Goal: Task Accomplishment & Management: Use online tool/utility

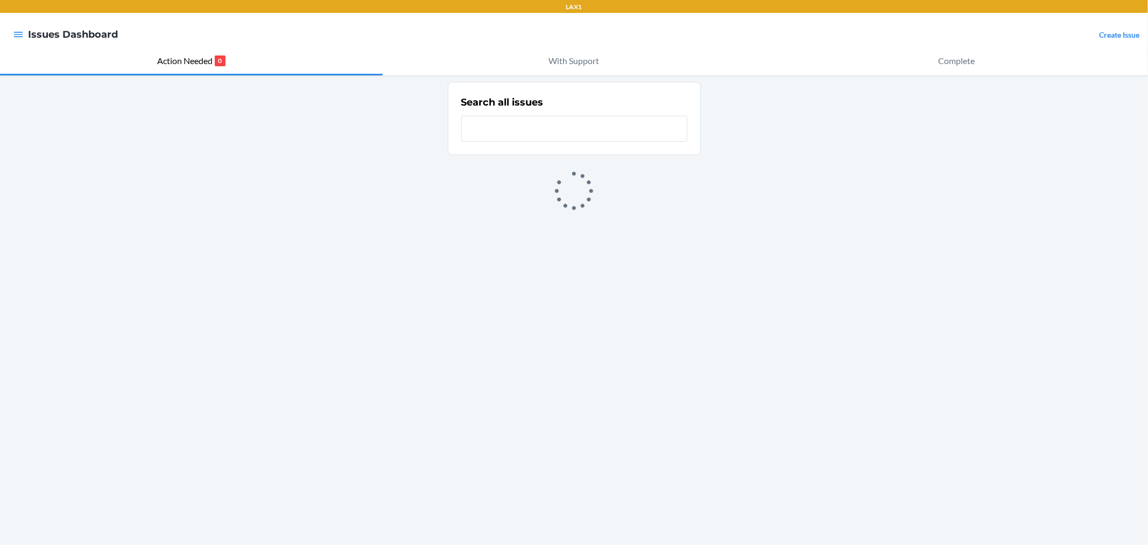
click at [9, 38] on div at bounding box center [18, 34] width 19 height 23
click at [17, 31] on icon "button" at bounding box center [18, 34] width 11 height 11
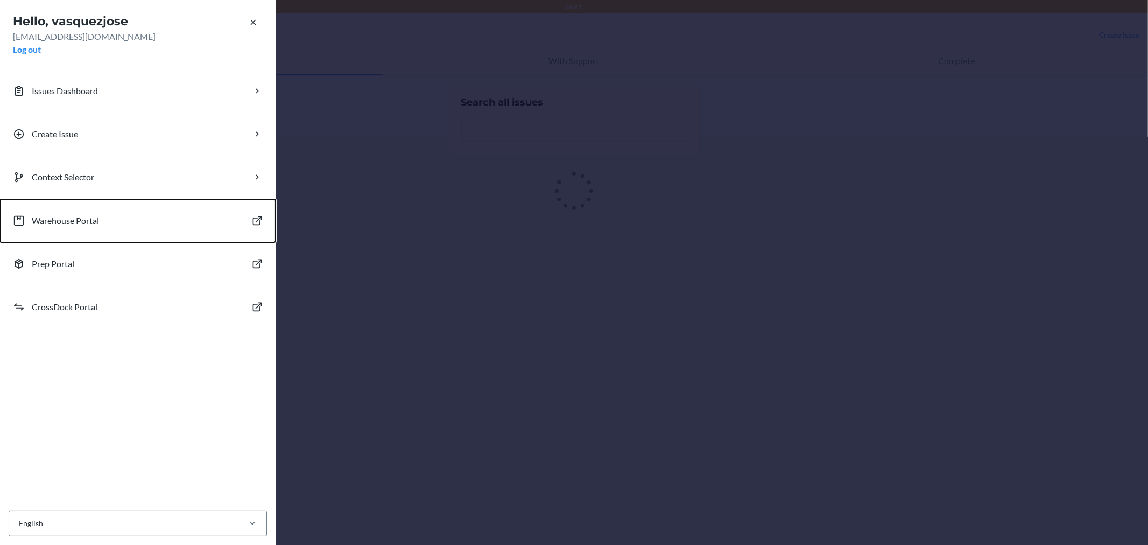
click at [94, 219] on p "Warehouse Portal" at bounding box center [65, 220] width 67 height 13
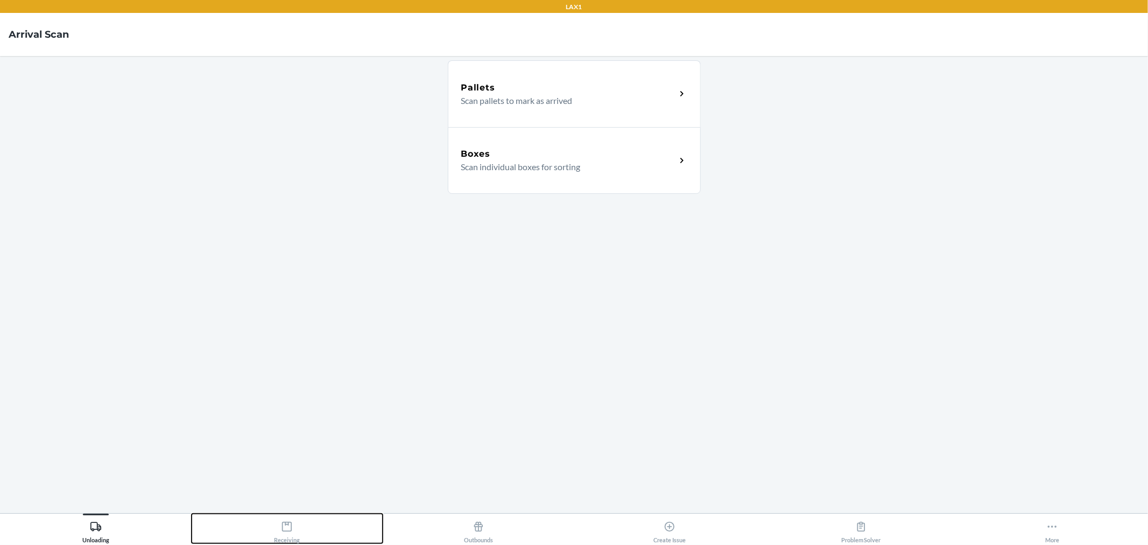
click at [294, 534] on div "Receiving" at bounding box center [287, 529] width 26 height 27
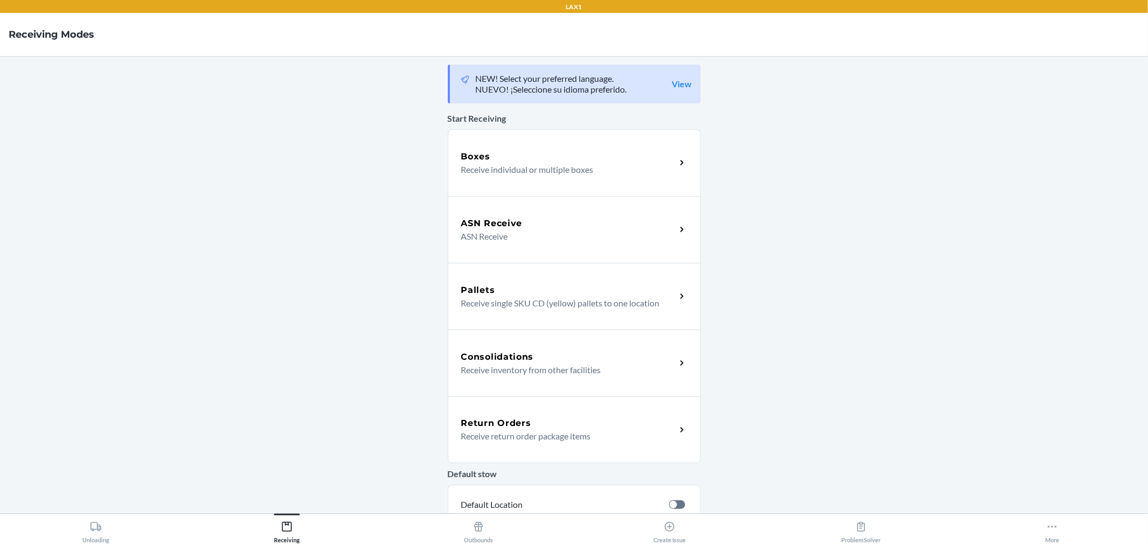
click at [523, 166] on p "Receive individual or multiple boxes" at bounding box center [564, 169] width 206 height 13
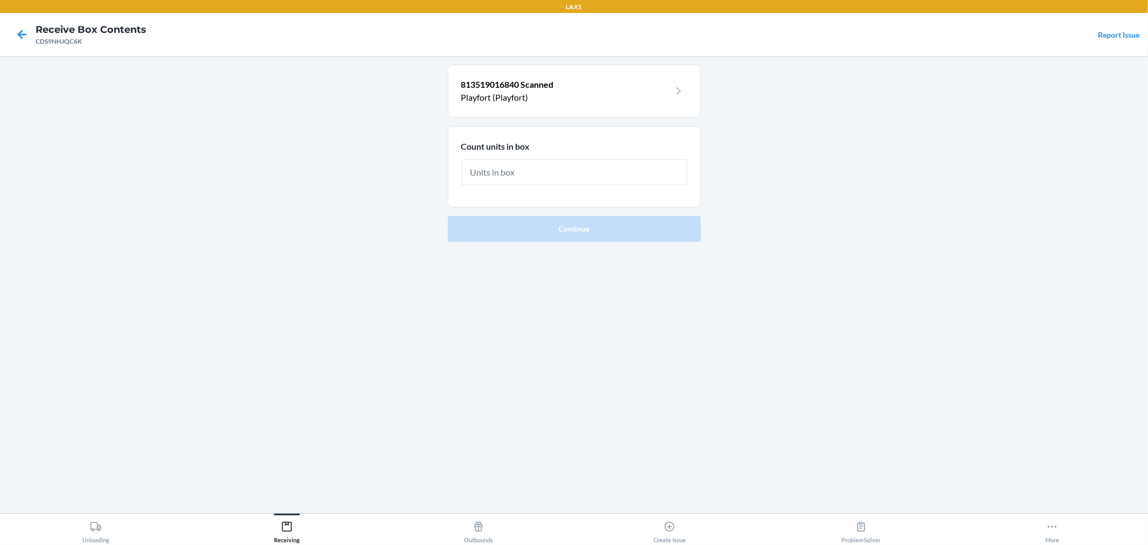
click at [304, 205] on main "813519016840 Scanned Playfort (Playfort) Count units in box Continue" at bounding box center [574, 284] width 1148 height 457
click at [22, 34] on icon at bounding box center [22, 34] width 9 height 9
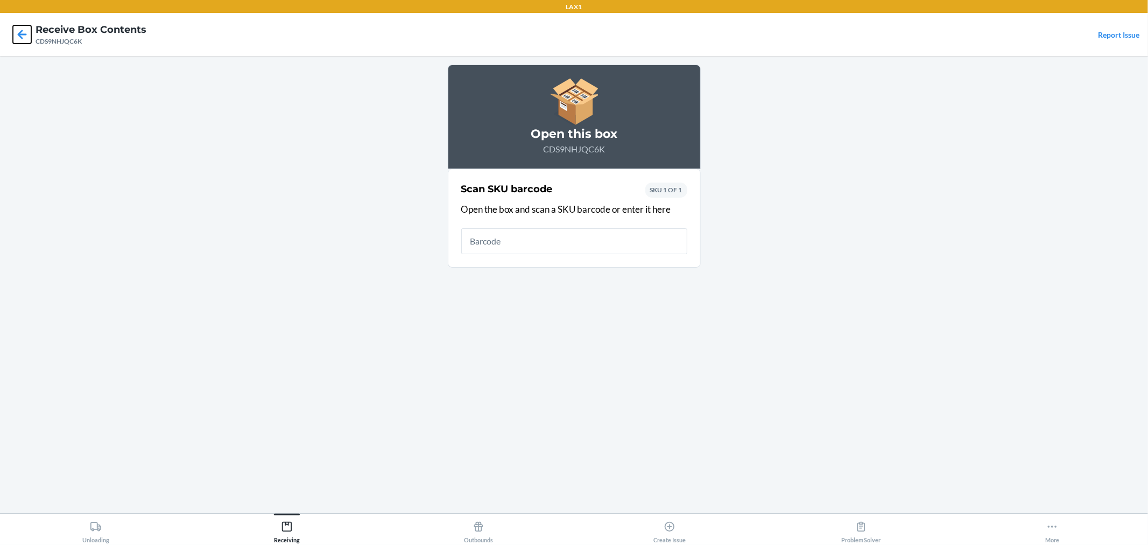
click at [27, 39] on icon at bounding box center [22, 34] width 18 height 18
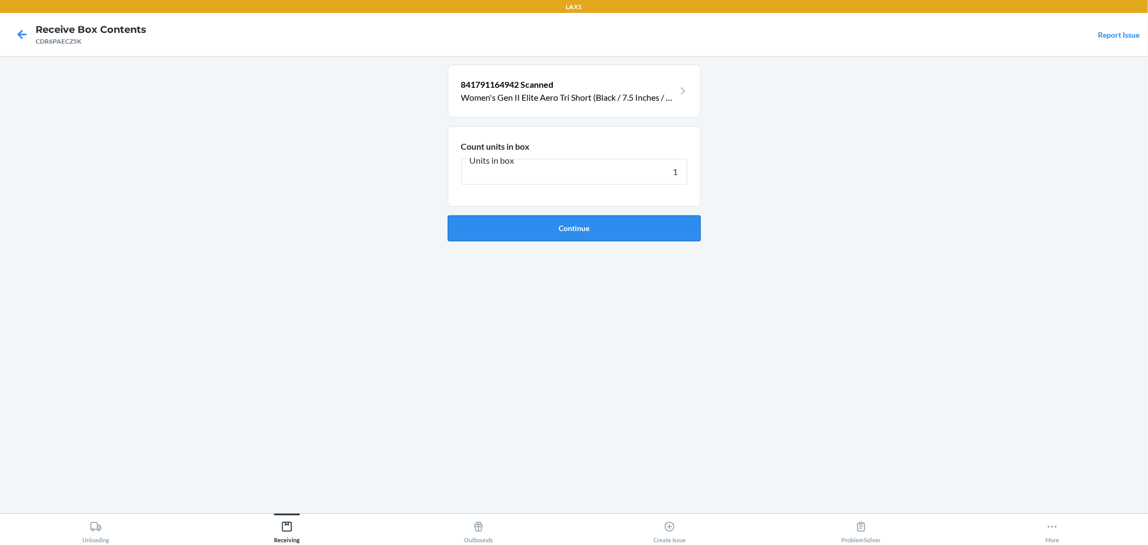
type input "1"
click at [598, 228] on button "Continue" at bounding box center [574, 228] width 253 height 26
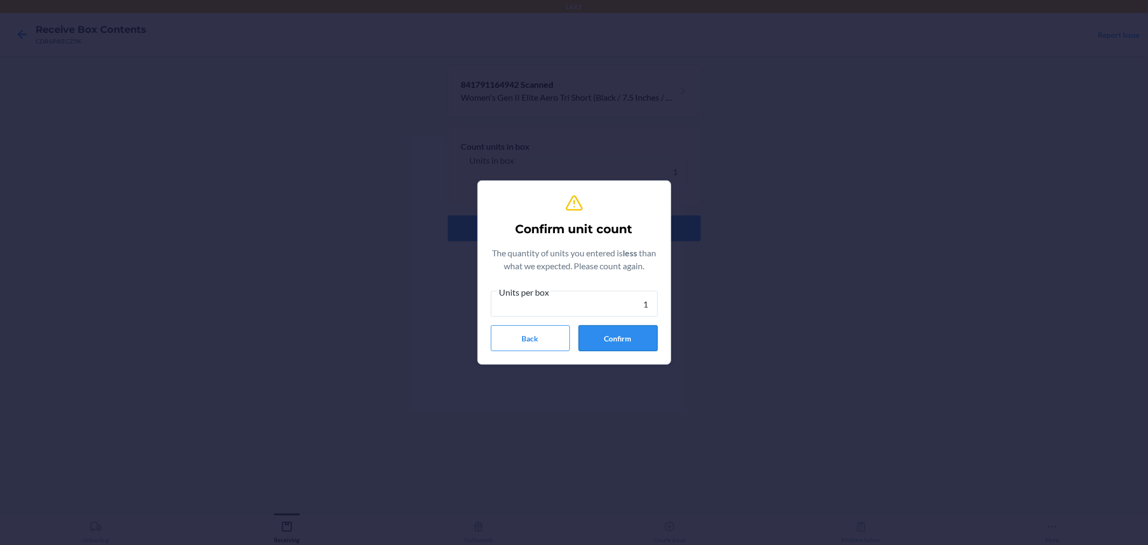
type input "1"
click at [621, 336] on button "Confirm" at bounding box center [618, 338] width 79 height 26
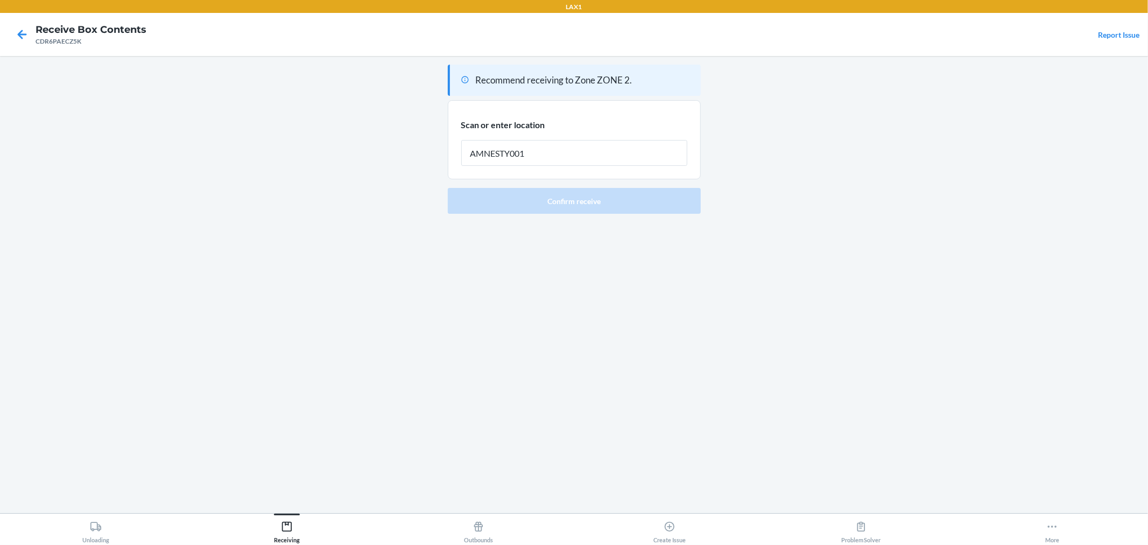
type input "AMNESTY001"
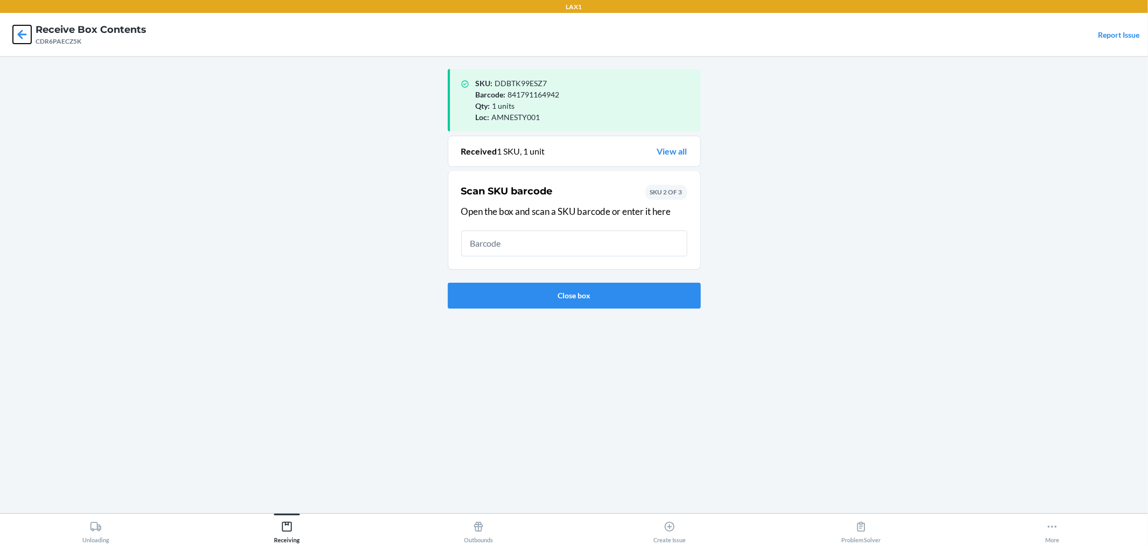
click at [15, 36] on icon at bounding box center [22, 34] width 18 height 18
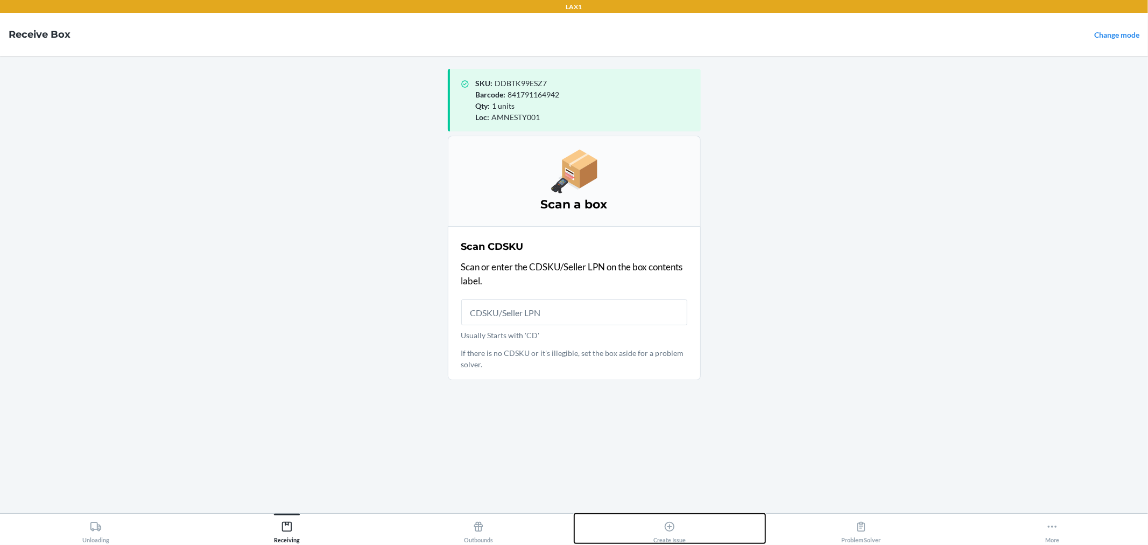
click at [661, 537] on div "Create Issue" at bounding box center [669, 529] width 32 height 27
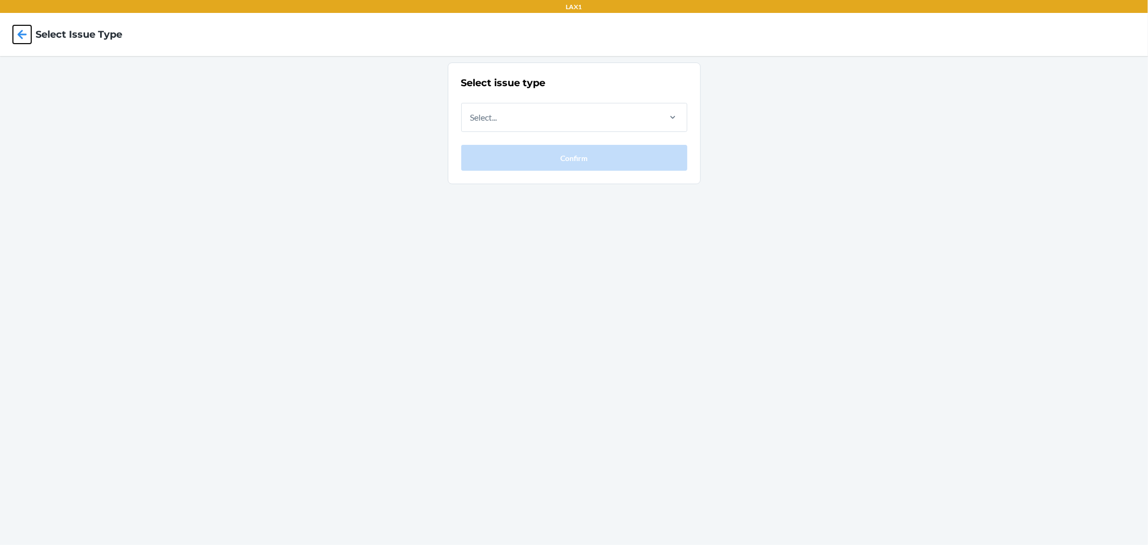
click at [18, 33] on icon at bounding box center [22, 34] width 18 height 18
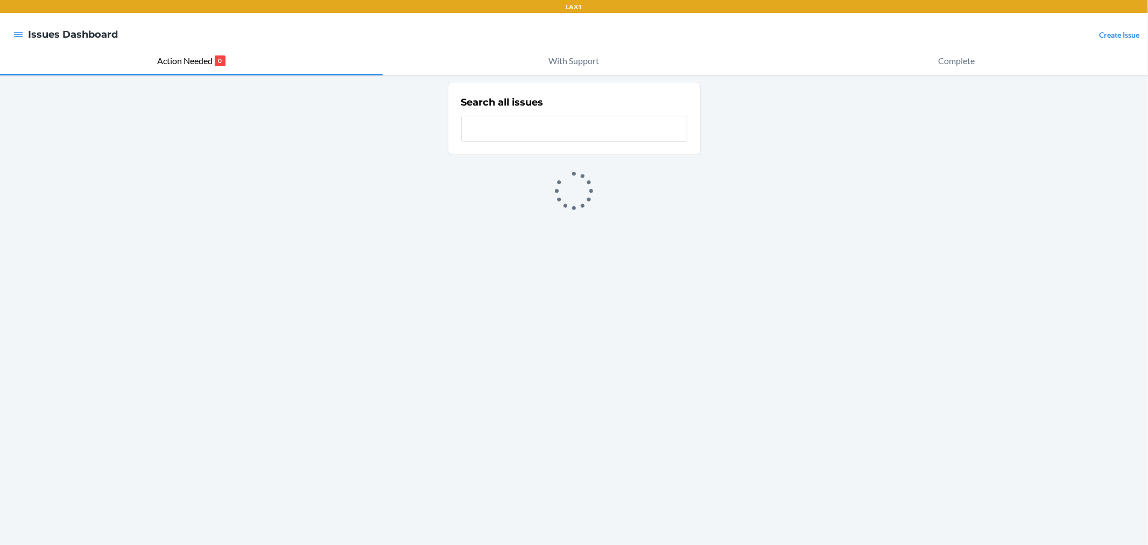
click at [567, 132] on input "text" at bounding box center [574, 129] width 226 height 26
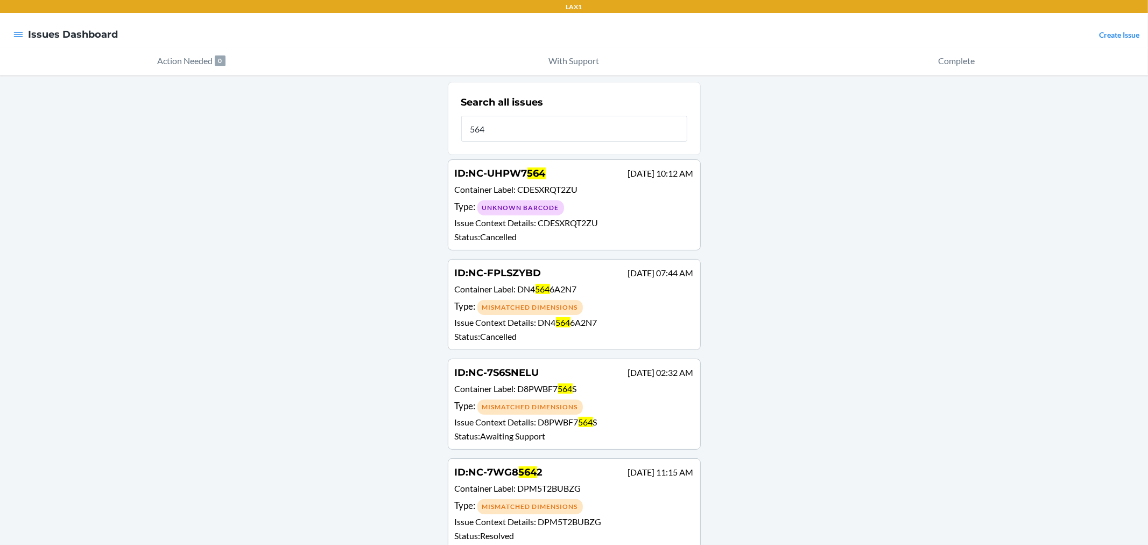
type input "564"
click at [593, 198] on p "Container Label : CDESXRQT2ZU" at bounding box center [574, 191] width 239 height 16
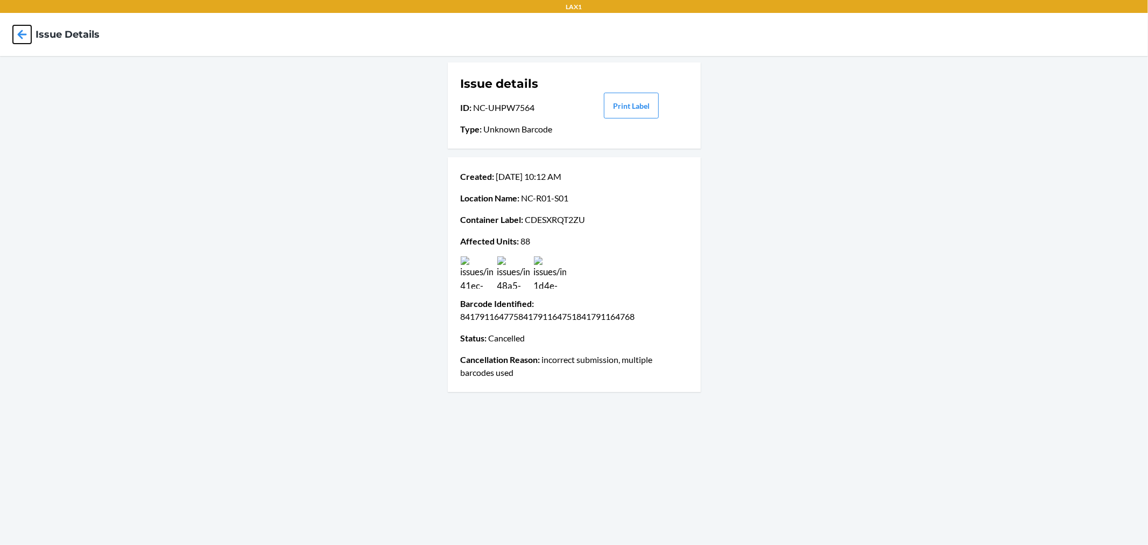
click at [24, 27] on icon at bounding box center [22, 34] width 18 height 18
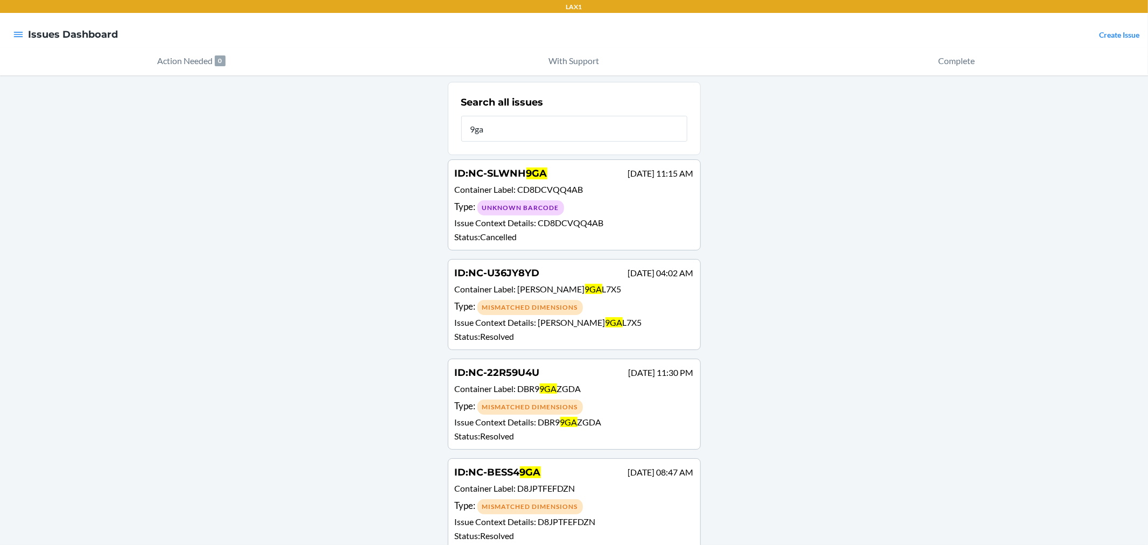
click at [567, 126] on input "9ga" at bounding box center [574, 129] width 226 height 26
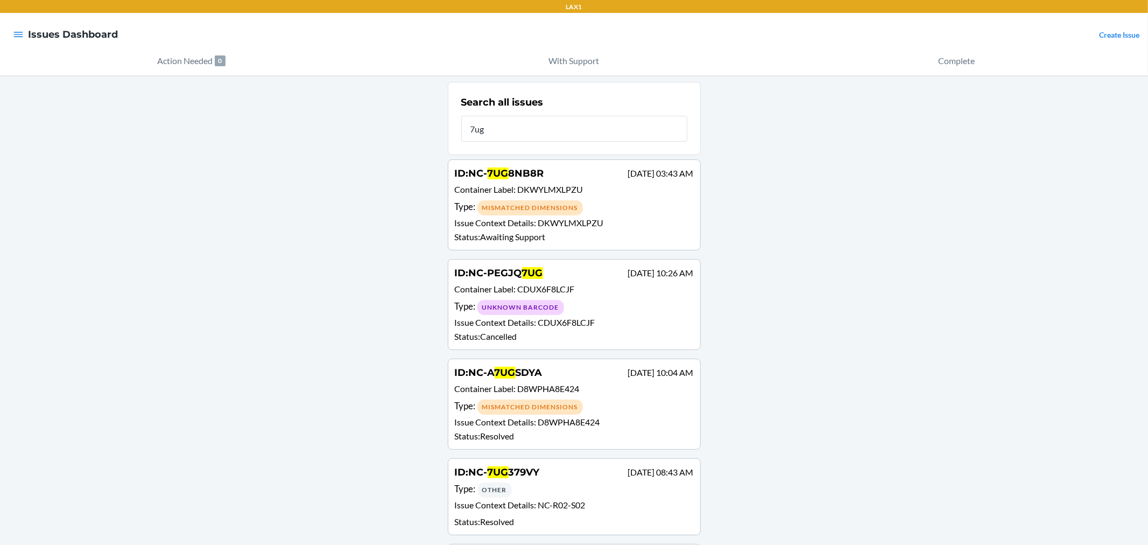
click at [507, 130] on input "7ug" at bounding box center [574, 129] width 226 height 26
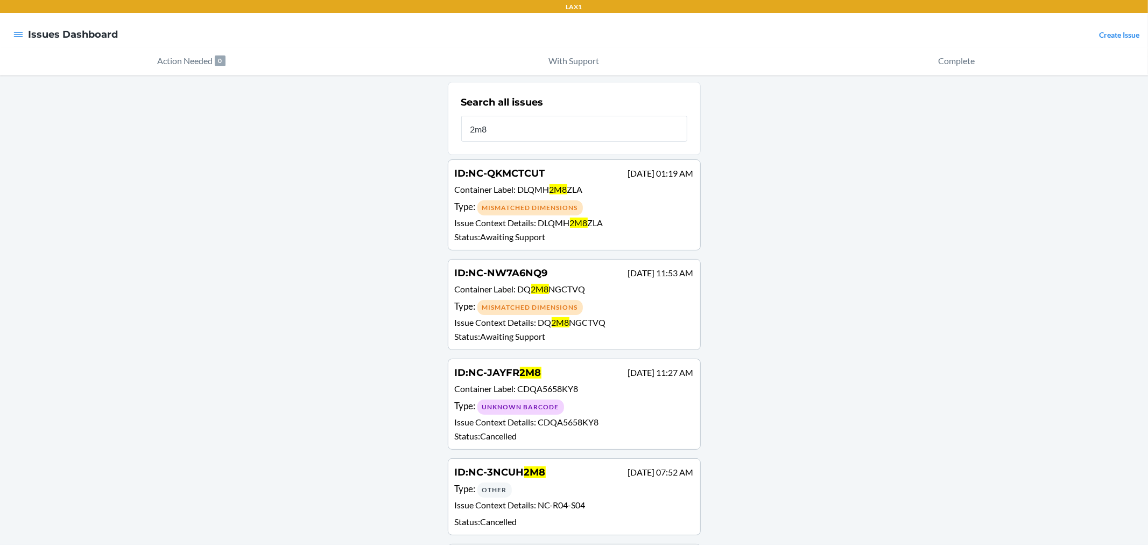
click at [504, 129] on input "2m8" at bounding box center [574, 129] width 226 height 26
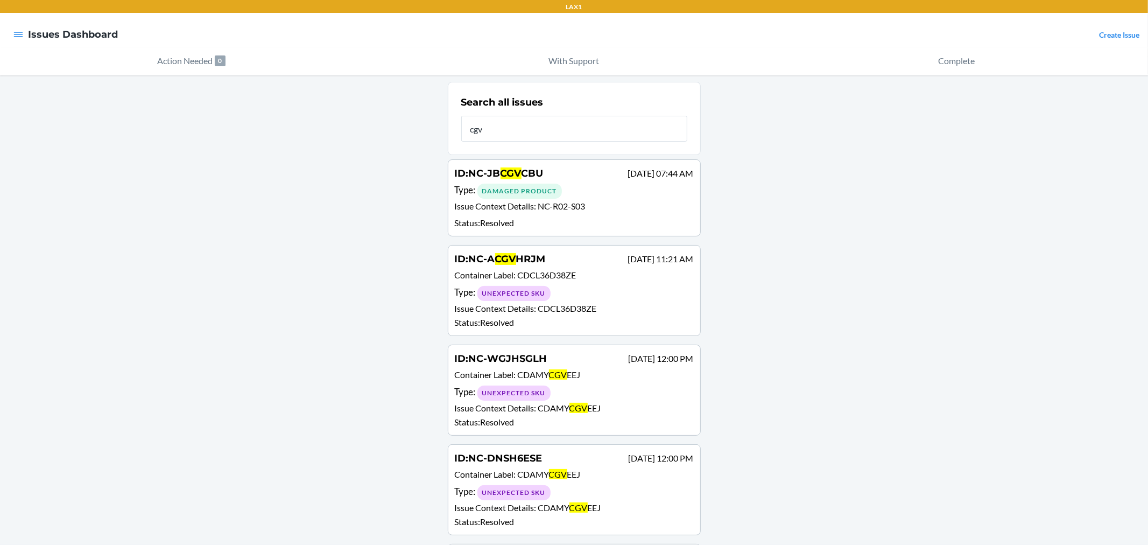
click at [545, 135] on input "cgv" at bounding box center [574, 129] width 226 height 26
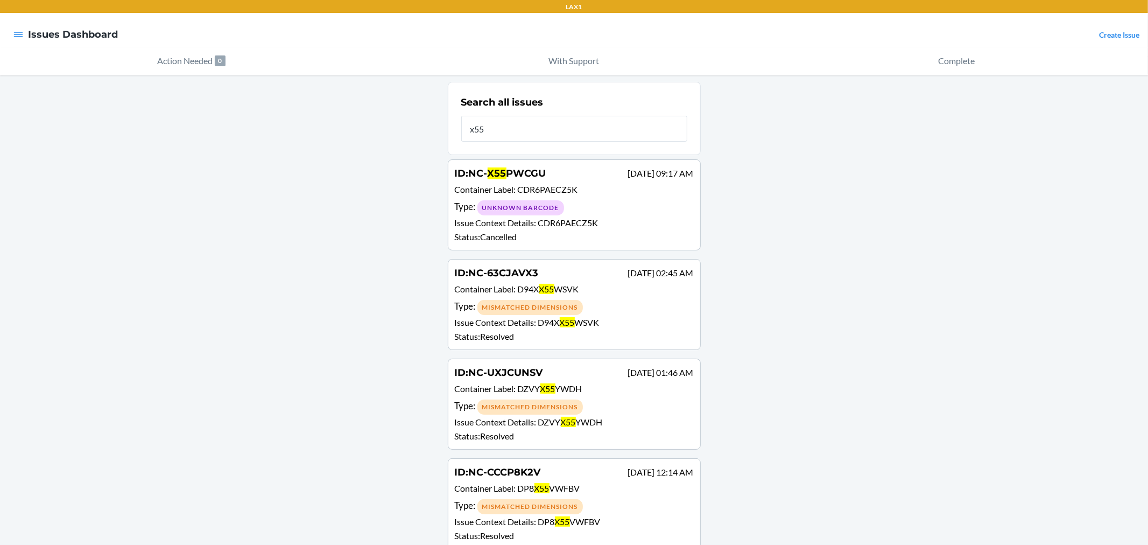
type input "x55"
